Goal: Task Accomplishment & Management: Use online tool/utility

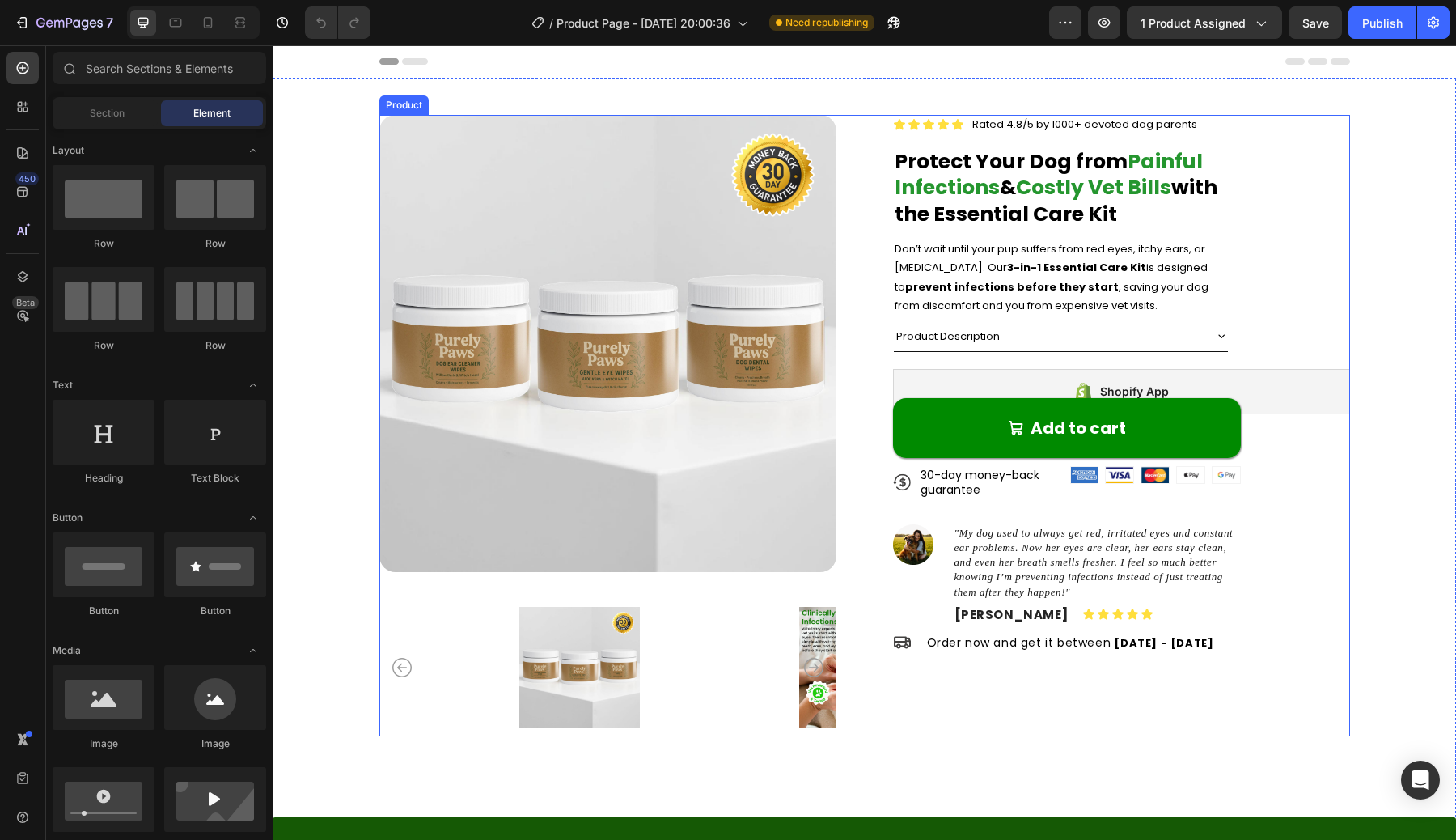
click at [1023, 293] on strong "prevent infections before they start" at bounding box center [1012, 286] width 214 height 15
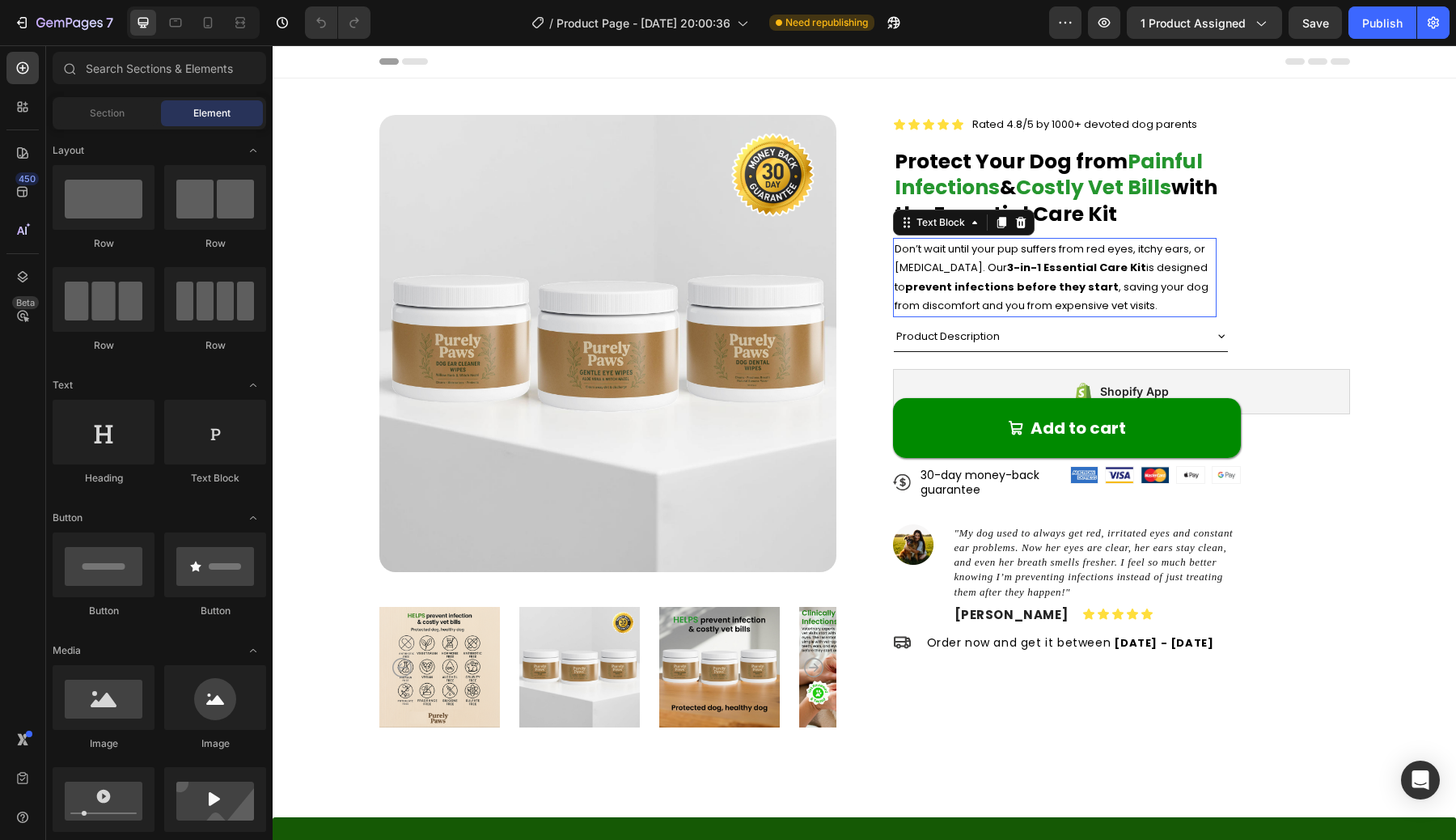
click at [1023, 293] on strong "prevent infections before they start" at bounding box center [1012, 286] width 214 height 15
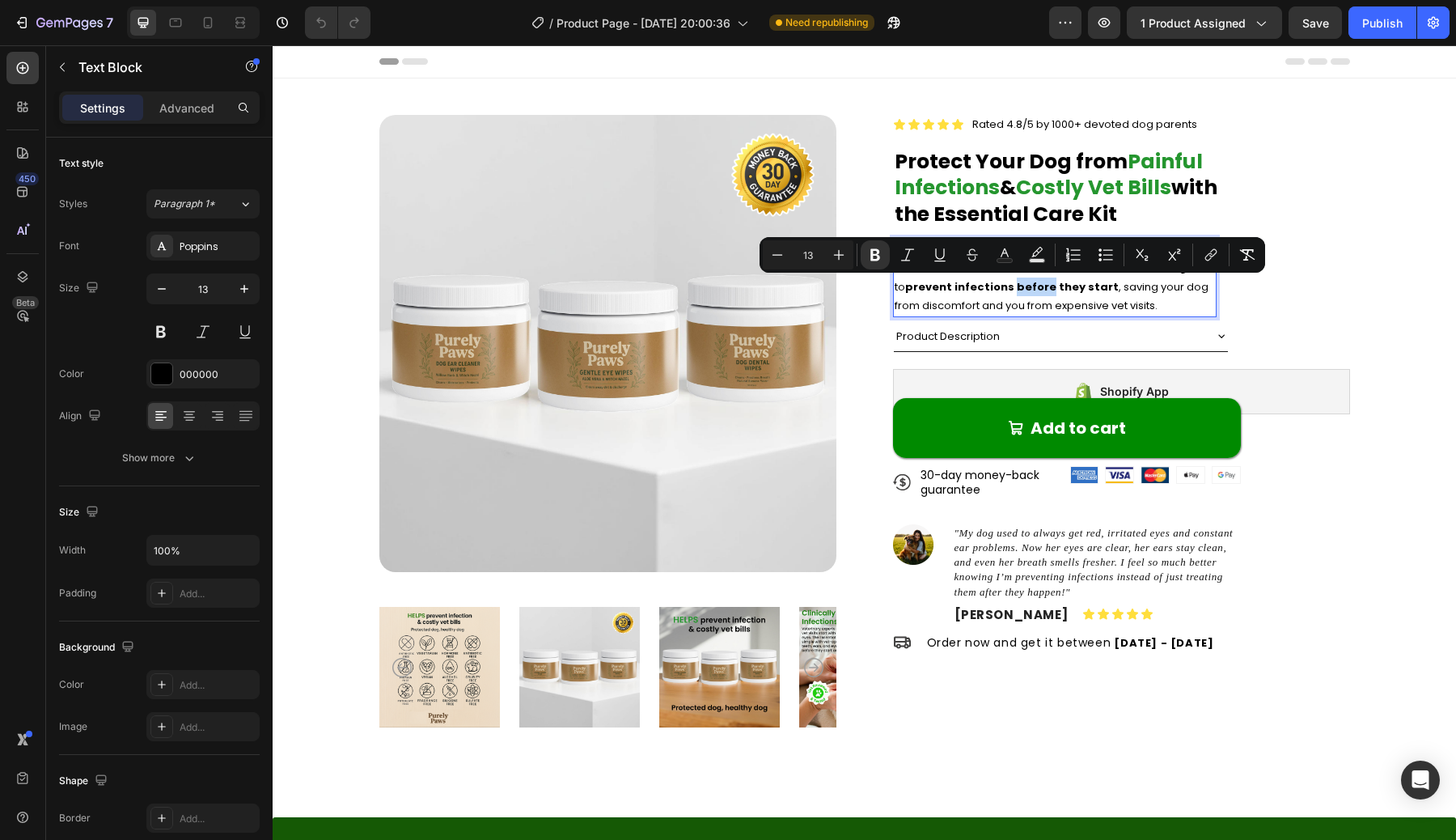
click at [994, 296] on p "Don’t wait until your pup suffers from red eyes, itchy ears, or [MEDICAL_DATA].…" at bounding box center [1054, 277] width 320 height 76
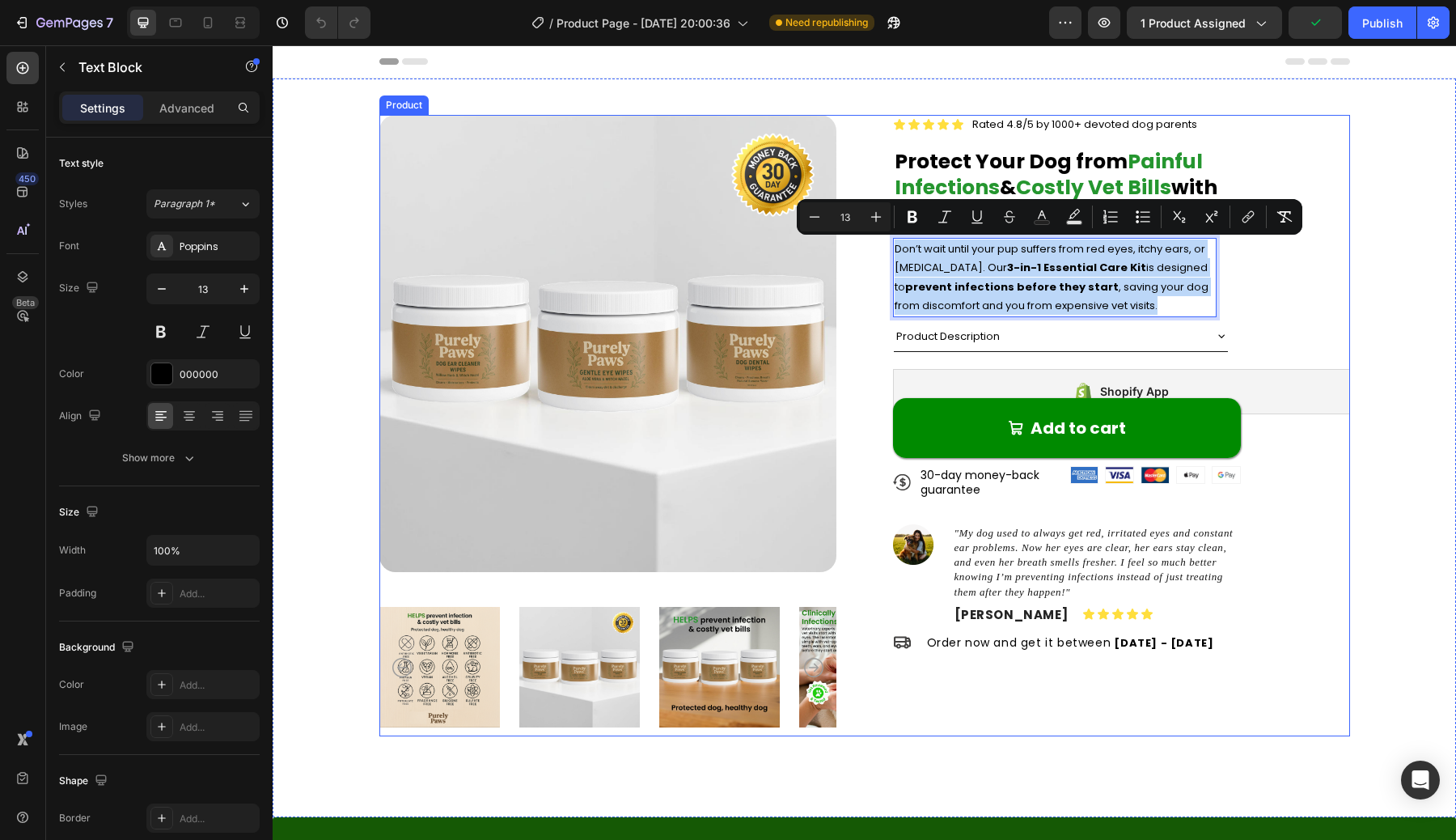
drag, startPoint x: 1135, startPoint y: 305, endPoint x: 910, endPoint y: 233, distance: 236.2
click at [910, 233] on div "Icon Icon Icon Icon Icon Icon List Rated 4.8/5 by 1000+ devoted dog parents Tex…" at bounding box center [1120, 425] width 457 height 621
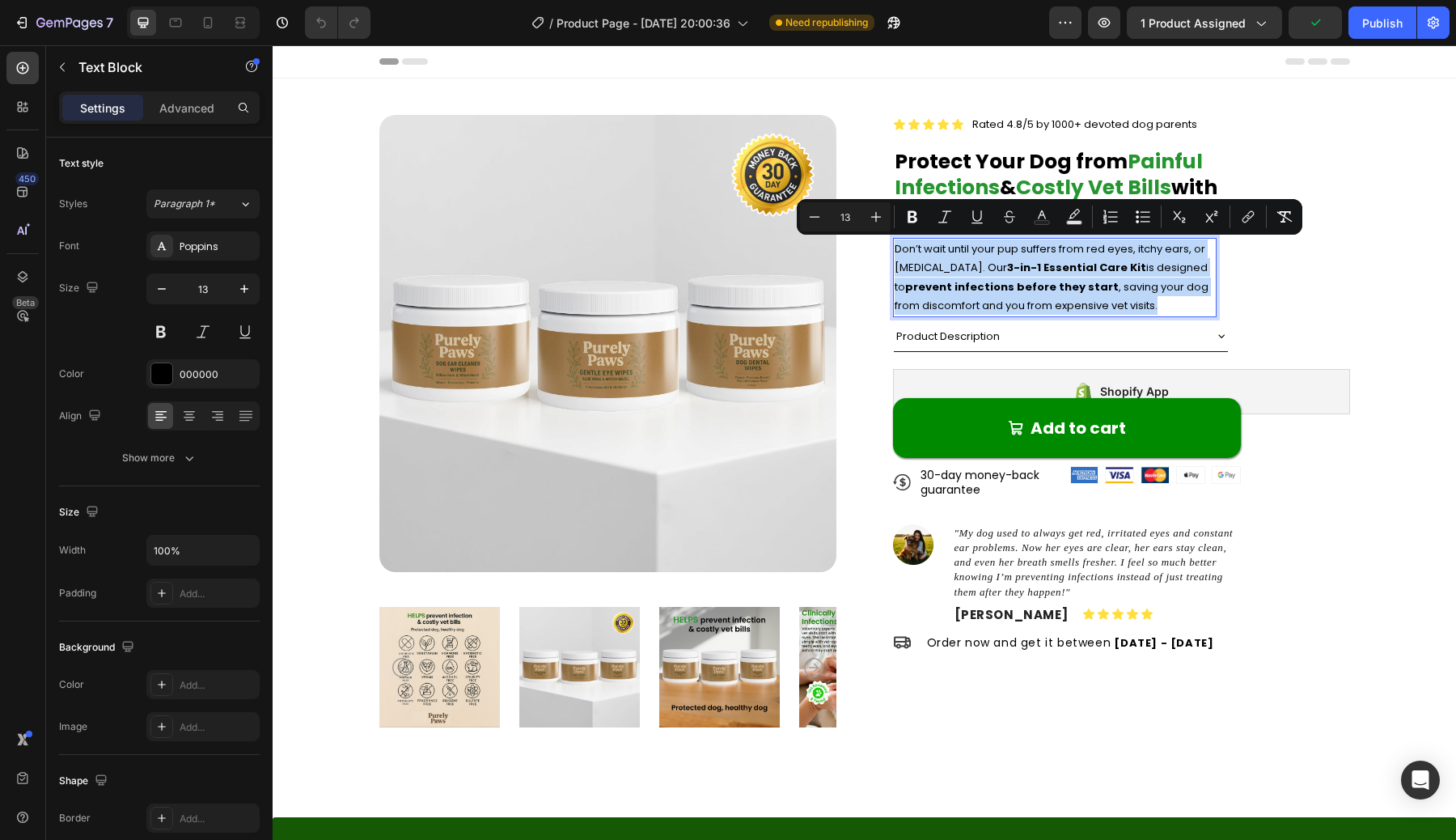
copy p "Don’t wait until your pup suffers from red eyes, itchy ears, or [MEDICAL_DATA].…"
click at [1074, 301] on p "Don’t wait until your pup suffers from red eyes, itchy ears, or [MEDICAL_DATA].…" at bounding box center [1054, 277] width 320 height 76
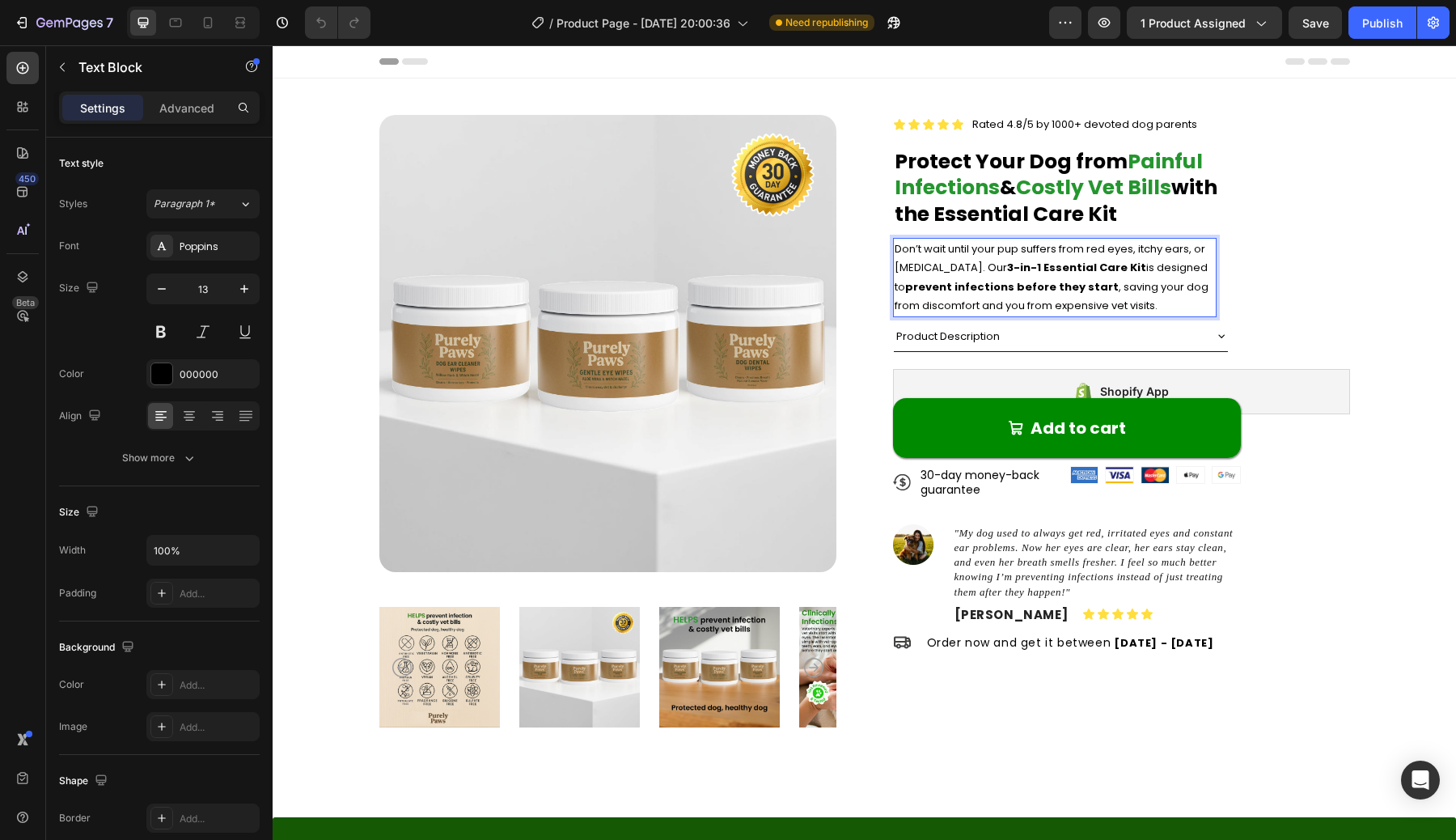
click at [1007, 267] on strong "3-in-1 Essential Care Kit" at bounding box center [1076, 267] width 139 height 15
click at [1175, 269] on p "Don’t wait until your pup suffers from red eyes, itchy ears, or [MEDICAL_DATA].…" at bounding box center [1054, 277] width 320 height 76
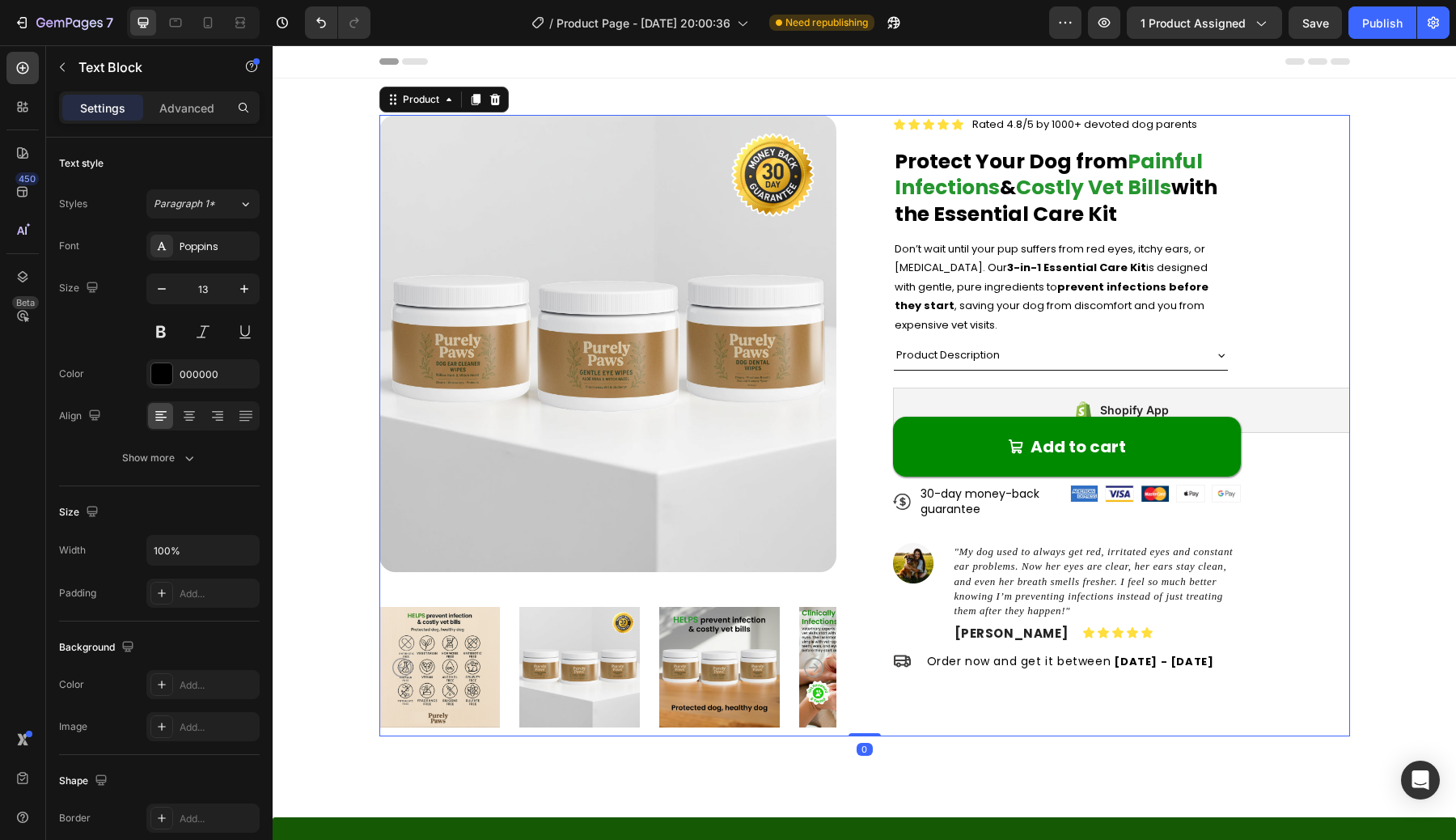
click at [1228, 308] on div "Icon Icon Icon Icon Icon Icon List Rated 4.8/5 by 1000+ devoted dog parents Tex…" at bounding box center [1120, 425] width 457 height 621
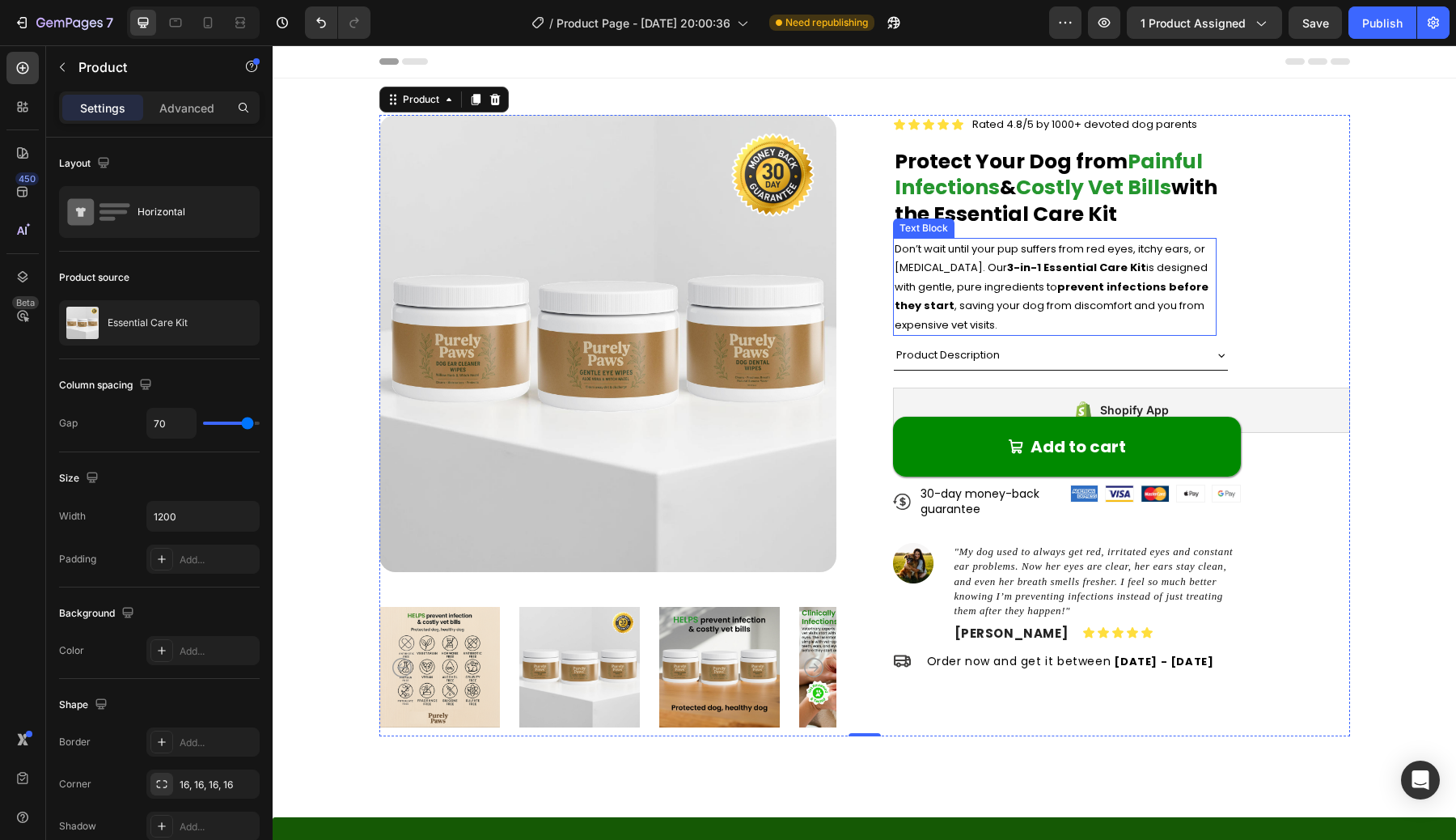
click at [952, 298] on p "Don’t wait until your pup suffers from red eyes, itchy ears, or [MEDICAL_DATA].…" at bounding box center [1054, 286] width 320 height 94
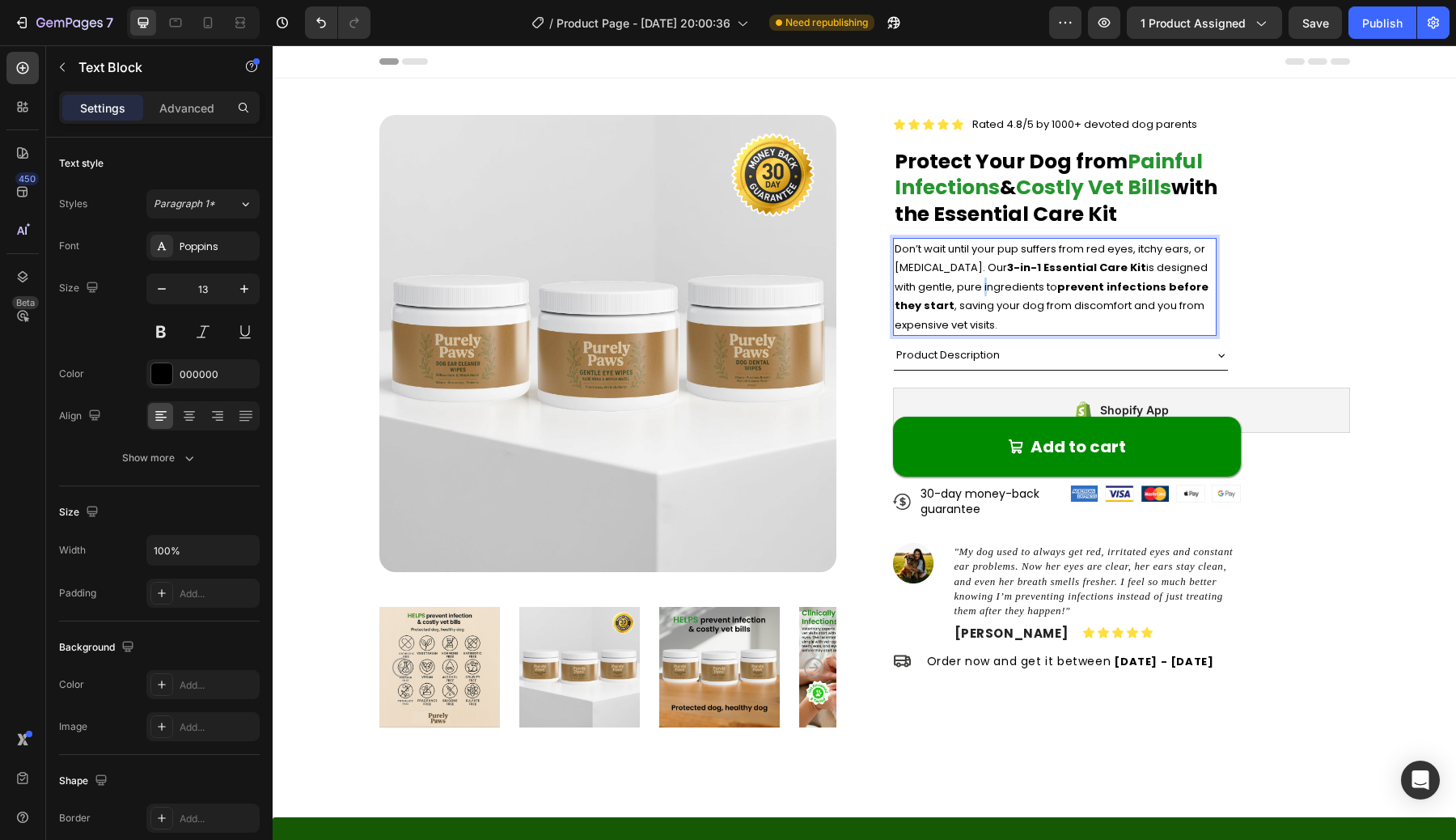
click at [957, 287] on p "Don’t wait until your pup suffers from red eyes, itchy ears, or [MEDICAL_DATA].…" at bounding box center [1054, 286] width 320 height 94
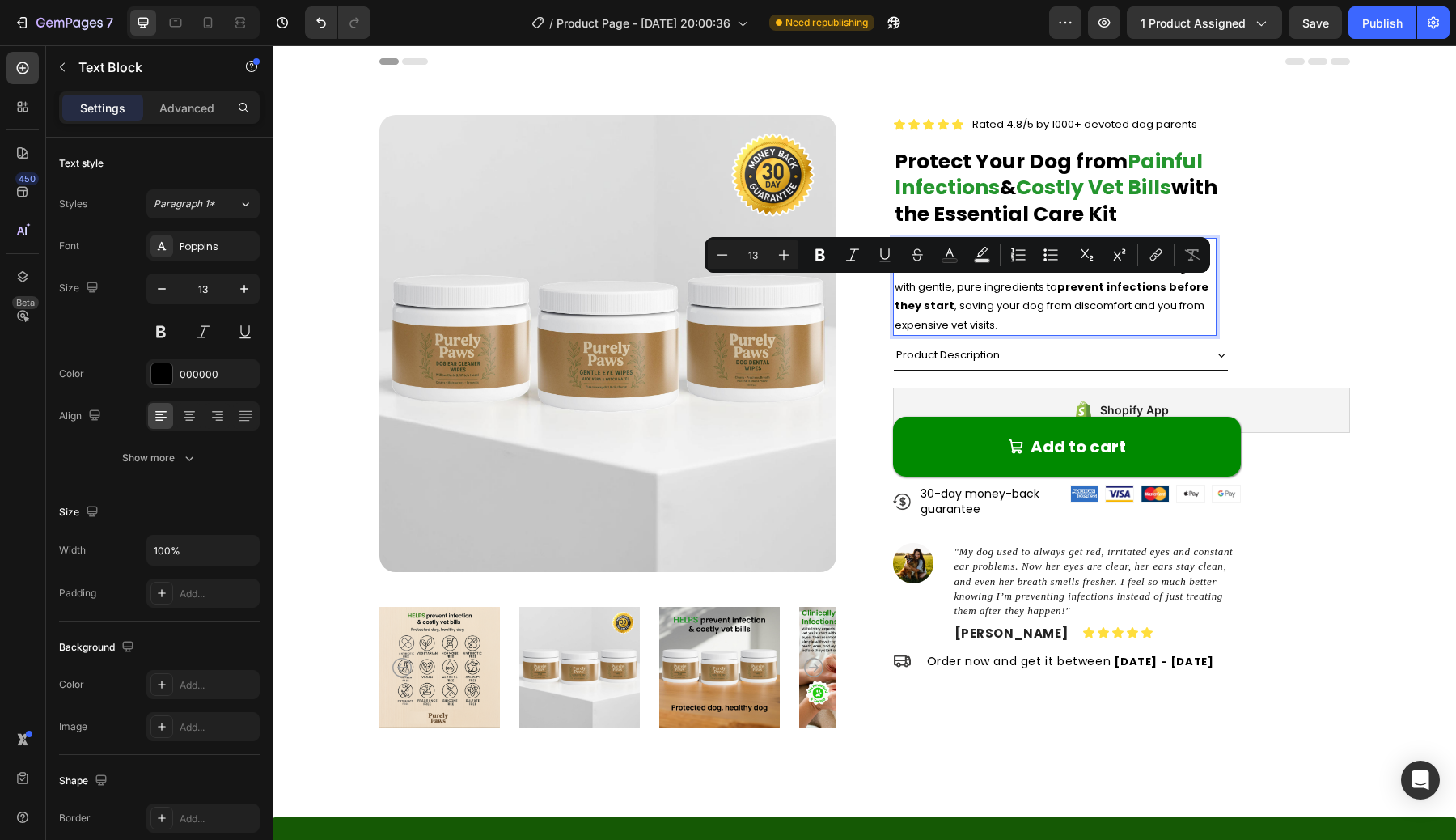
click at [946, 284] on p "Don’t wait until your pup suffers from red eyes, itchy ears, or [MEDICAL_DATA].…" at bounding box center [1054, 286] width 320 height 94
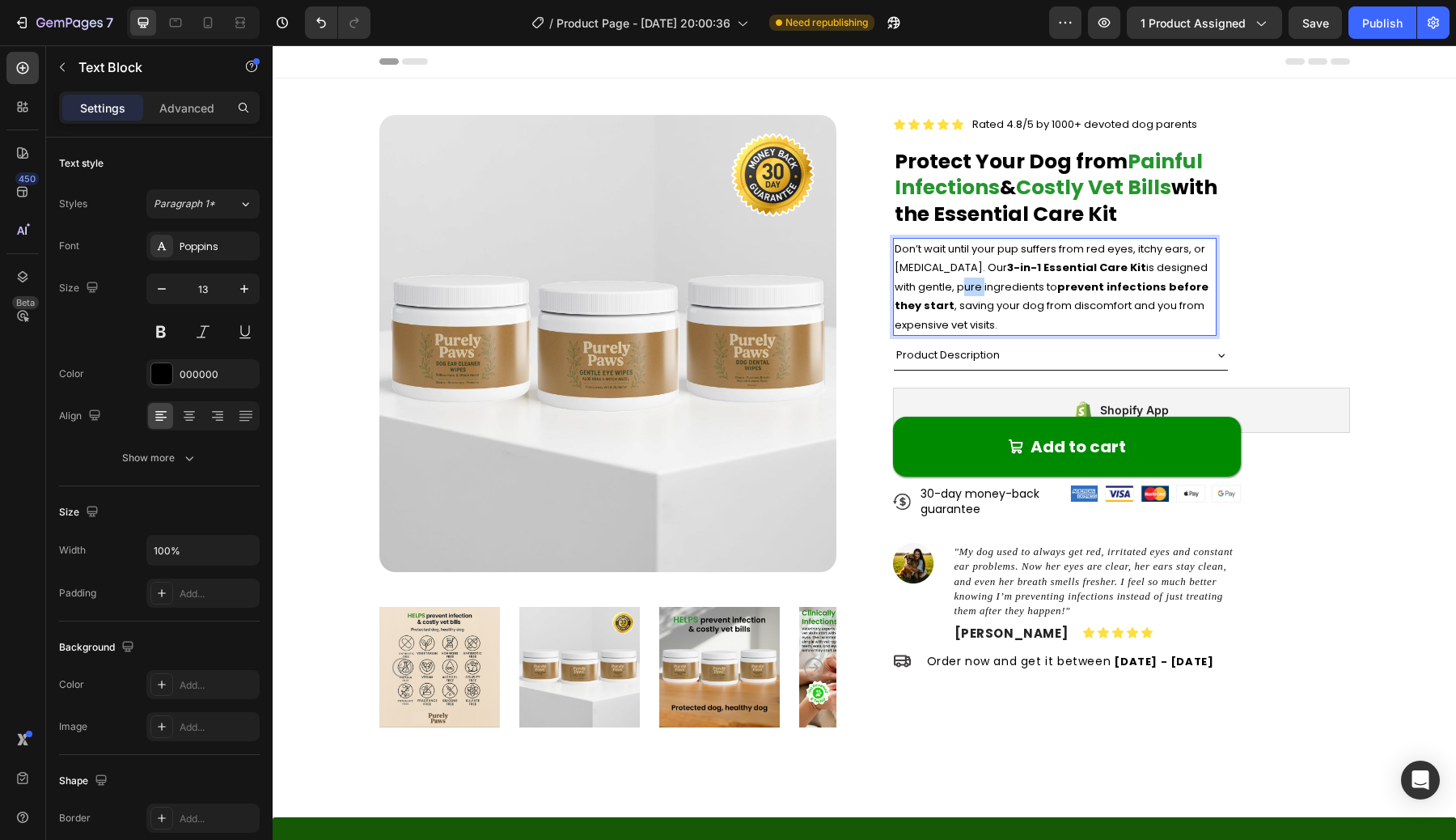
click at [946, 284] on p "Don’t wait until your pup suffers from red eyes, itchy ears, or [MEDICAL_DATA].…" at bounding box center [1054, 286] width 320 height 94
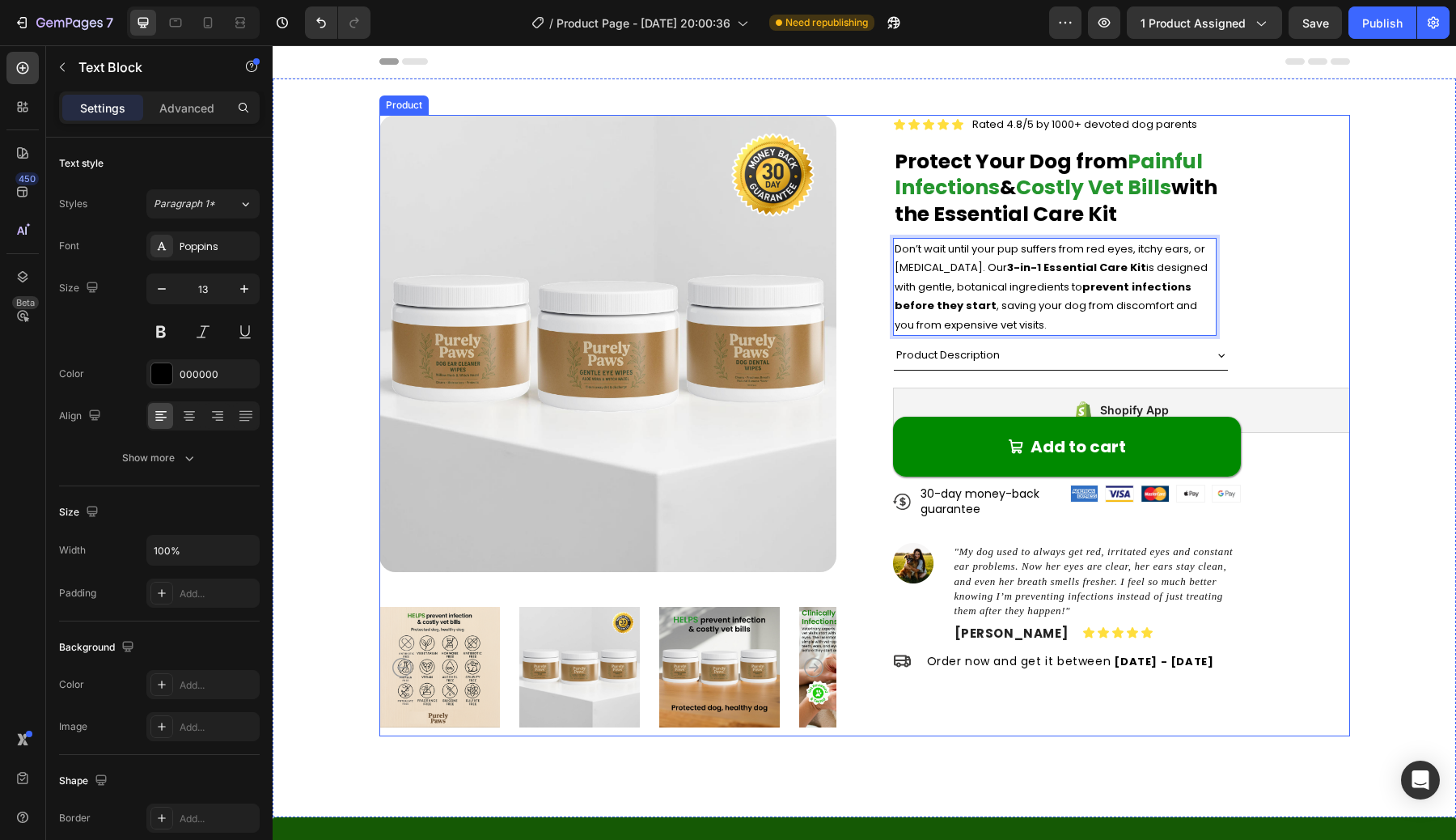
click at [1244, 331] on div "Icon Icon Icon Icon Icon Icon List Rated 4.8/5 by 1000+ devoted dog parents Tex…" at bounding box center [1120, 425] width 457 height 621
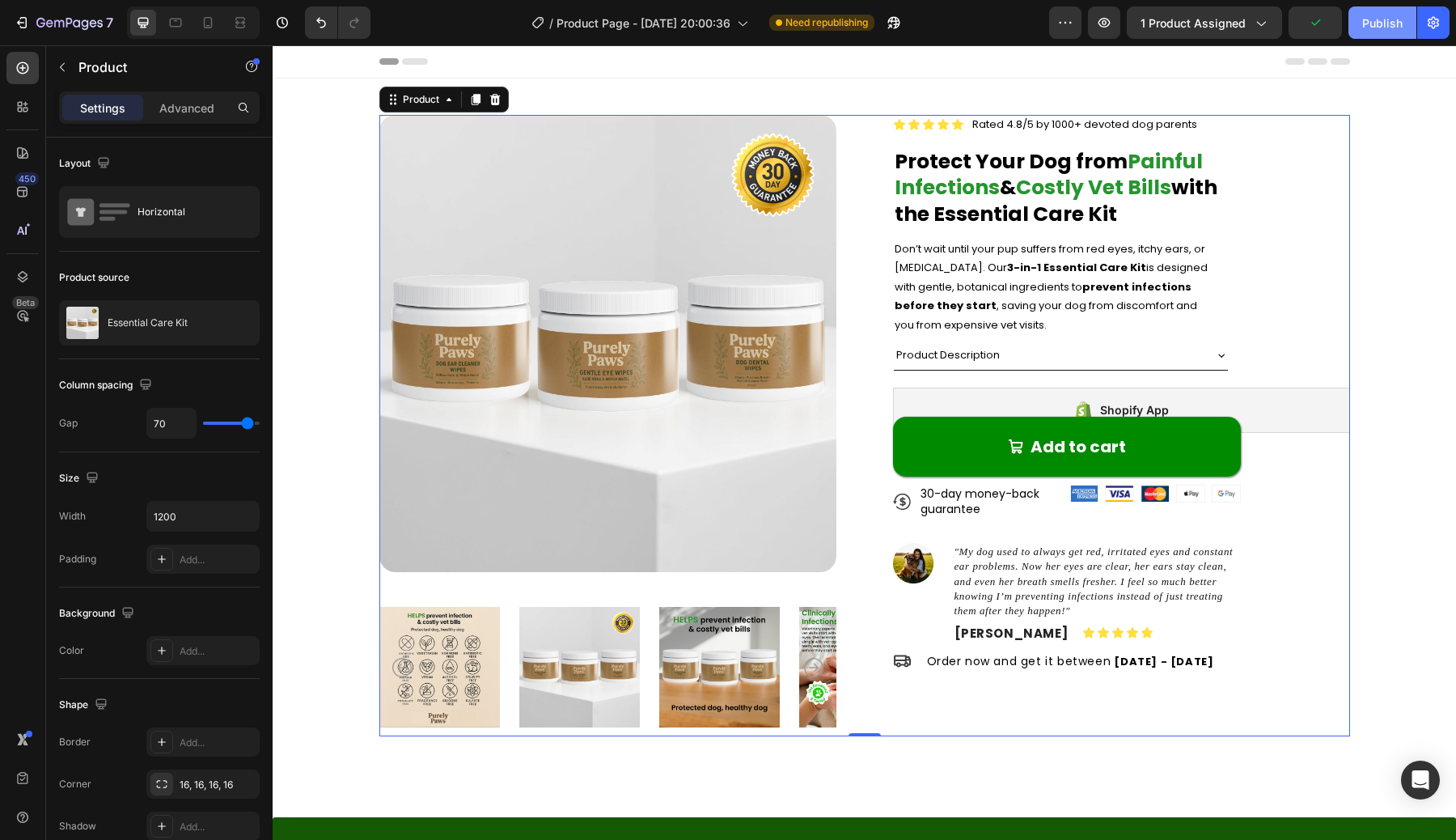
click at [1364, 24] on div "Publish" at bounding box center [1382, 22] width 40 height 17
